Goal: Register for event/course

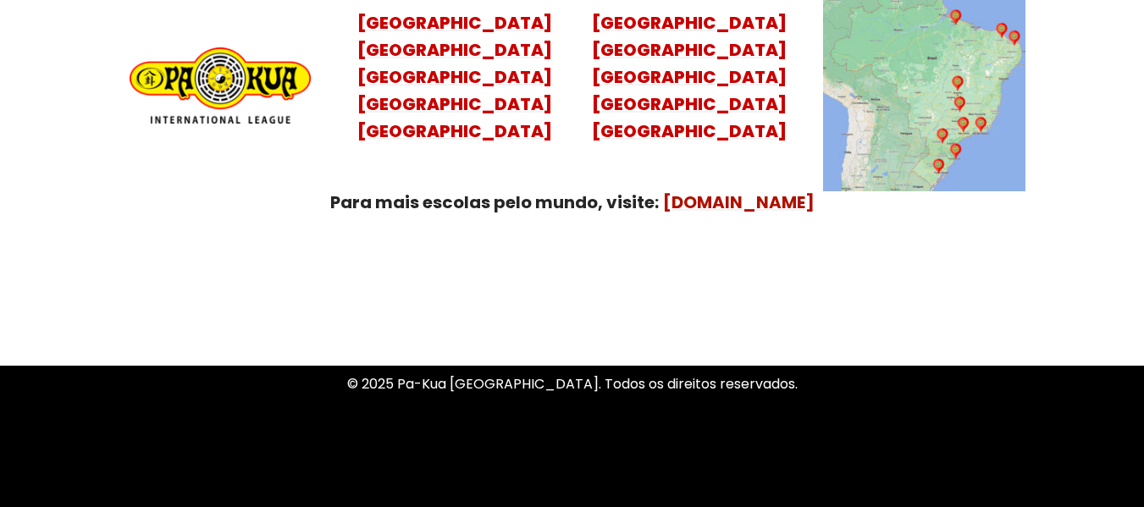
scroll to position [6856, 0]
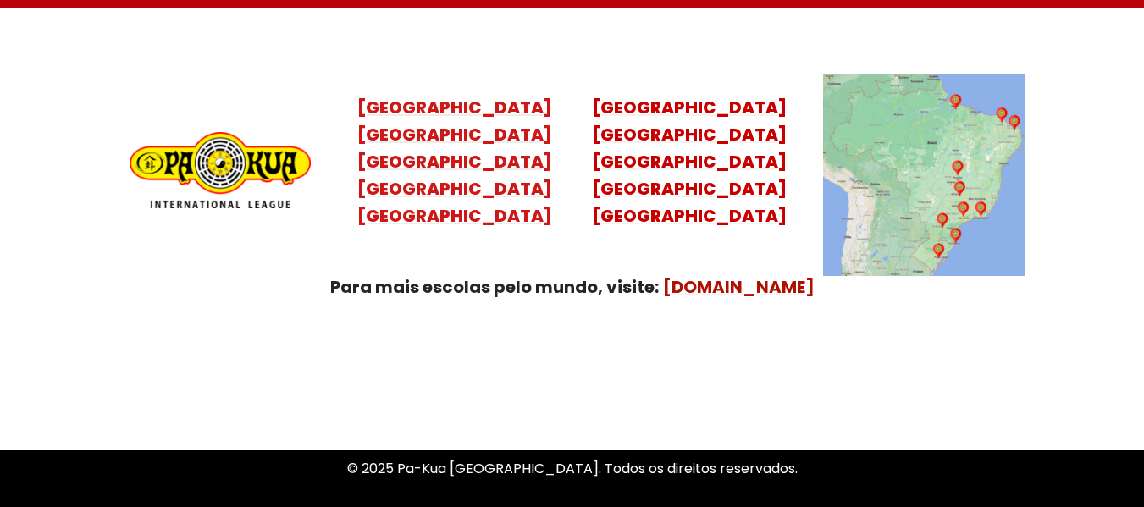
click at [462, 164] on mark "[GEOGRAPHIC_DATA] [GEOGRAPHIC_DATA] [GEOGRAPHIC_DATA] [GEOGRAPHIC_DATA]" at bounding box center [454, 175] width 195 height 105
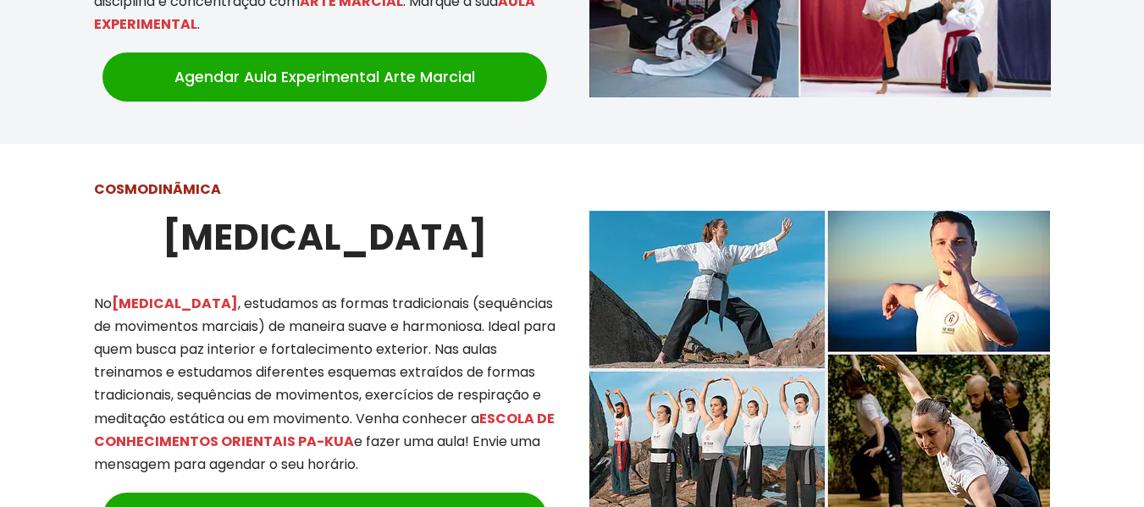
scroll to position [1608, 0]
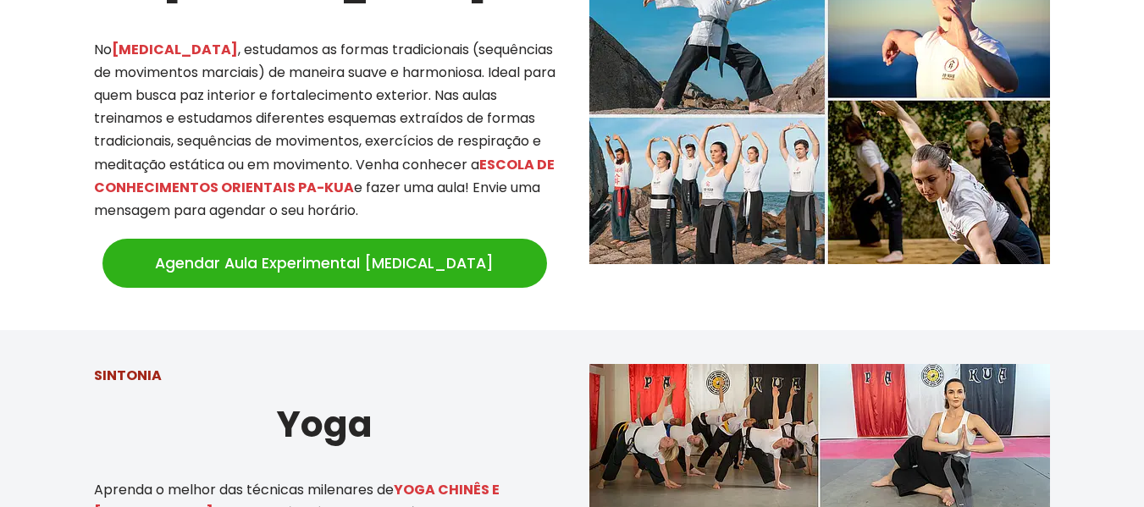
click at [394, 246] on link "Agendar Aula Experimental [MEDICAL_DATA]" at bounding box center [324, 263] width 444 height 49
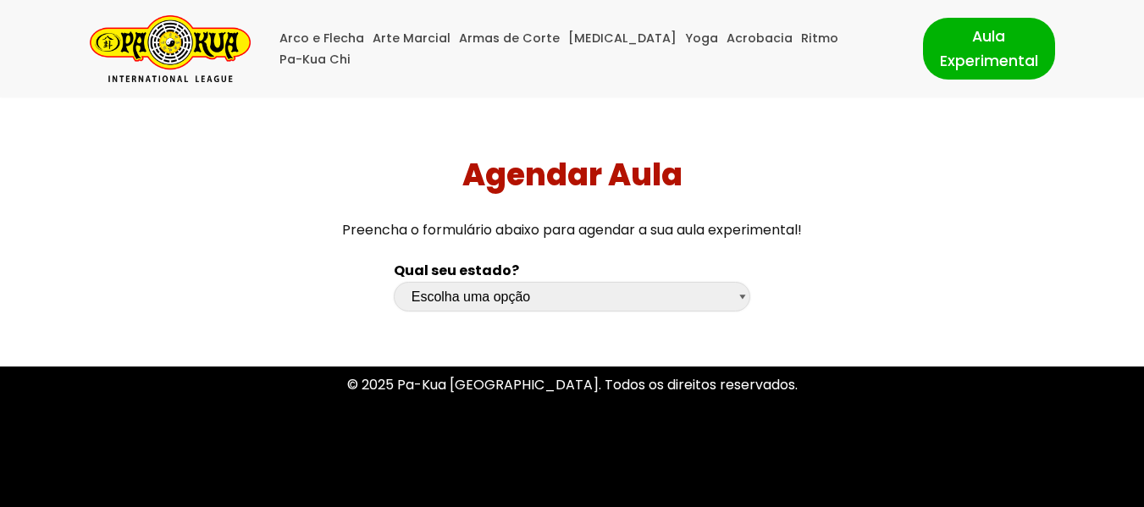
click at [739, 294] on select "Escolha uma opção Rio Grande do Sul Santa Catarina Paraná São Paulo Rio de Jane…" at bounding box center [572, 297] width 357 height 30
select select "sp"
click at [394, 282] on select "Escolha uma opção Rio Grande do Sul Santa Catarina Paraná São Paulo Rio de Jane…" at bounding box center [572, 297] width 357 height 30
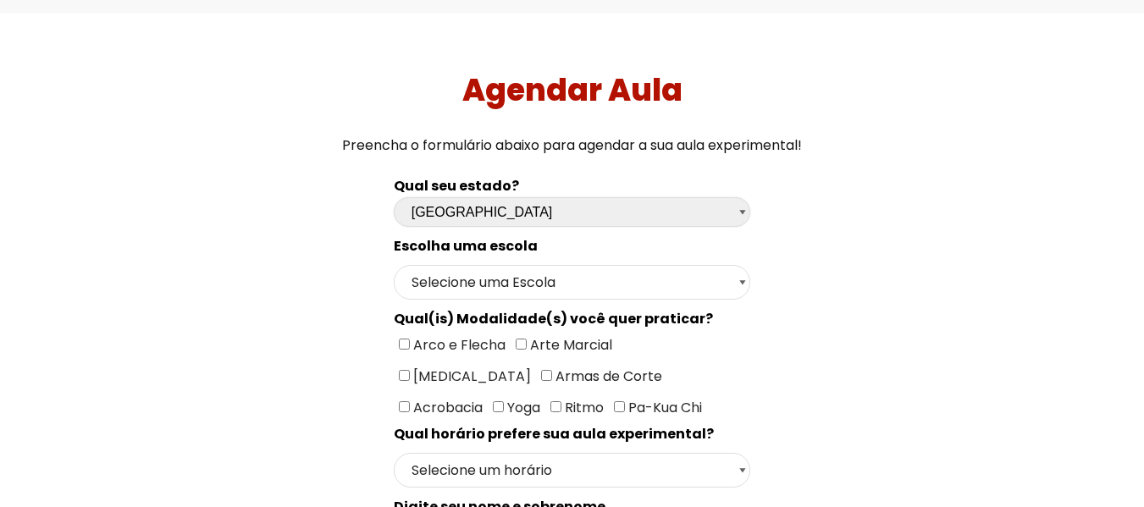
scroll to position [169, 0]
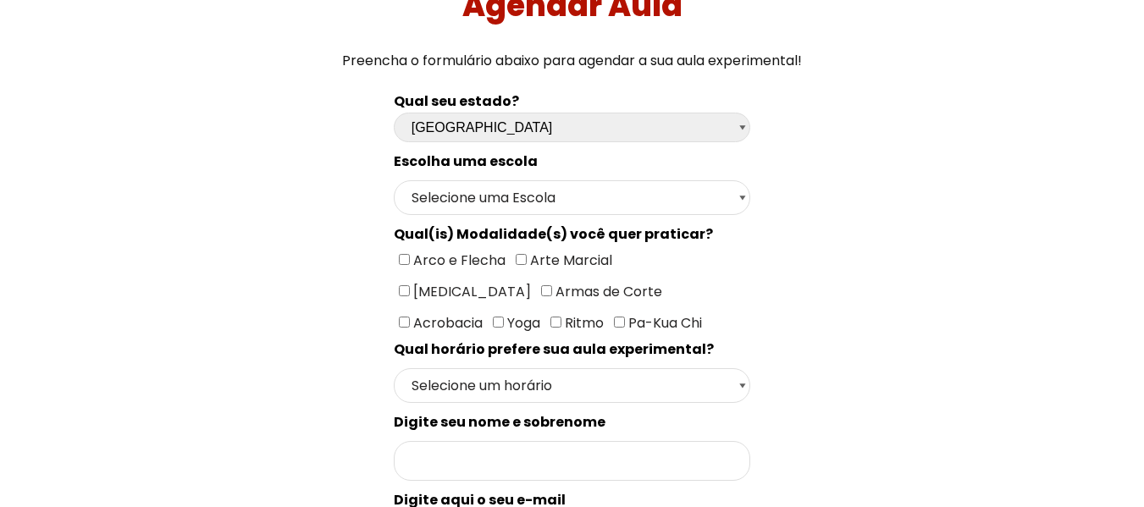
click at [410, 285] on input"] "[MEDICAL_DATA]" at bounding box center [404, 290] width 11 height 11
checkbox input"] "true"
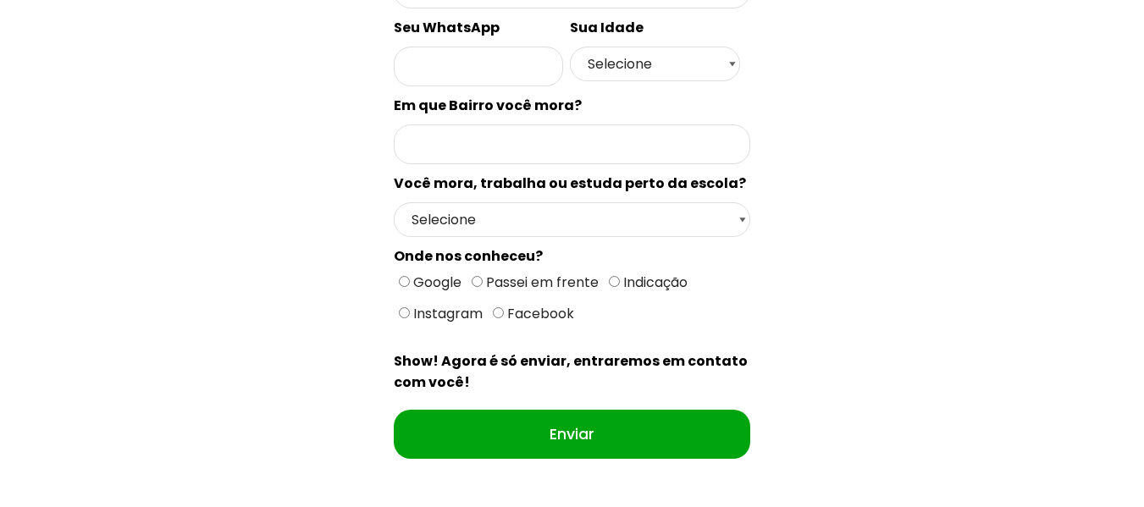
scroll to position [979, 0]
